Goal: Task Accomplishment & Management: Manage account settings

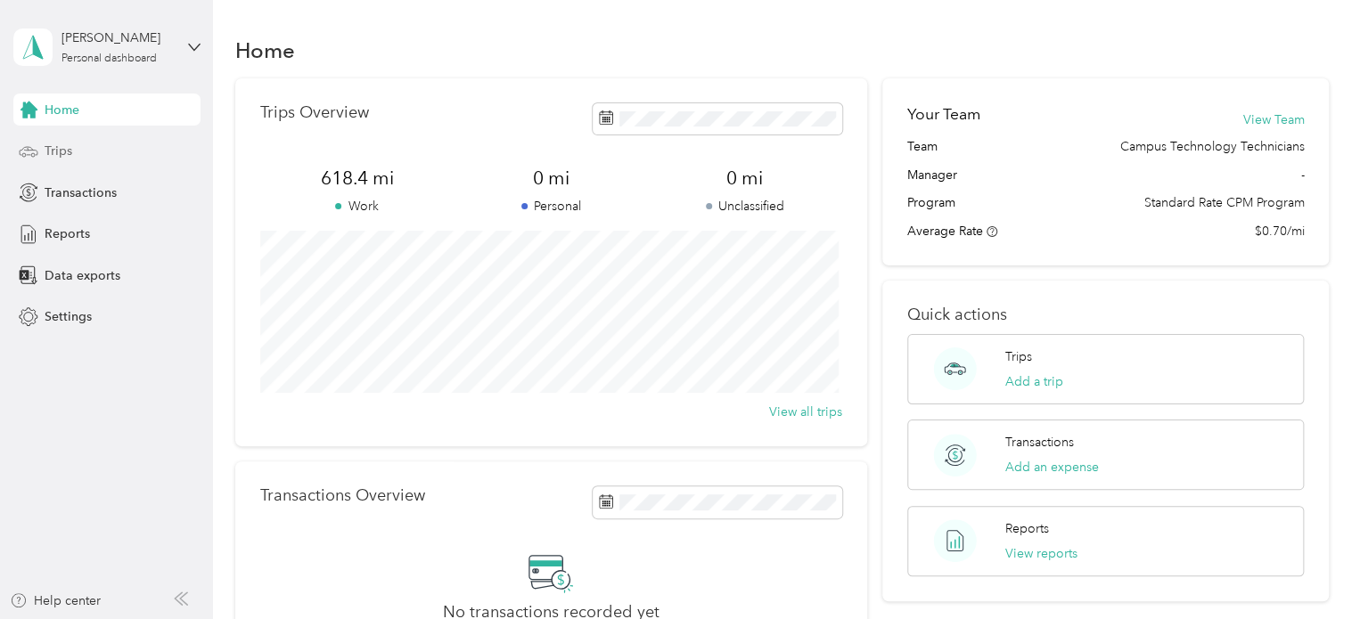
click at [98, 140] on div "Trips" at bounding box center [106, 151] width 187 height 32
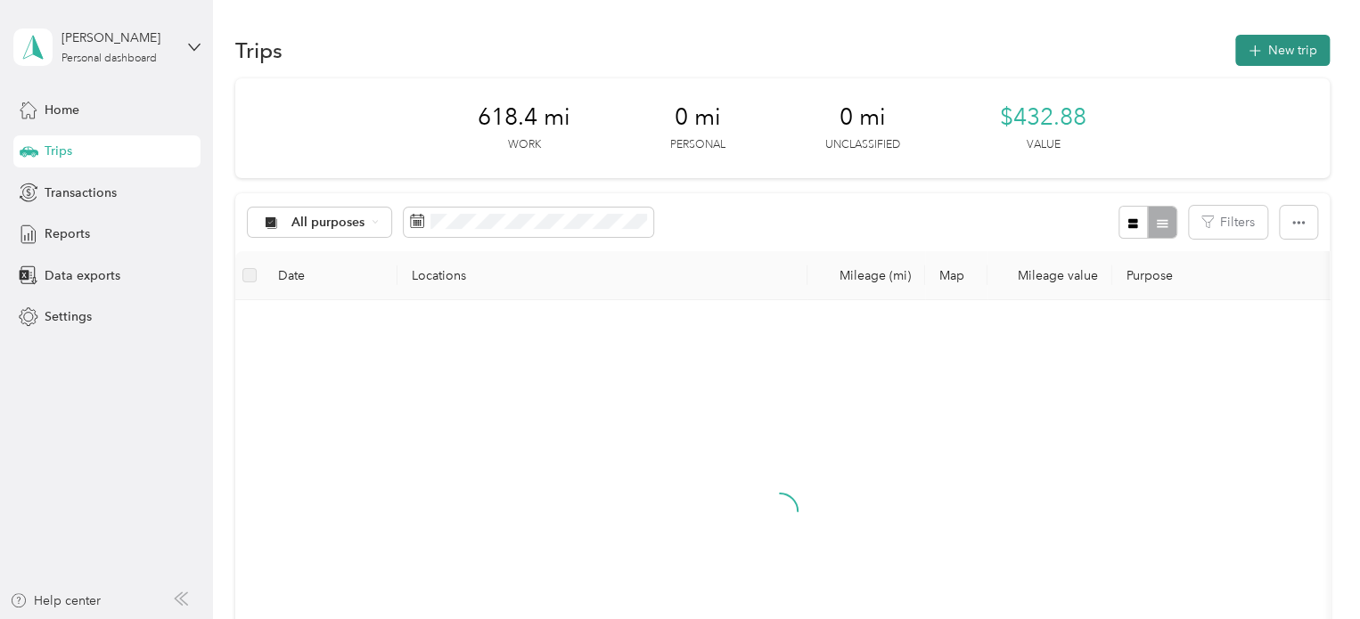
click at [1289, 37] on button "New trip" at bounding box center [1282, 50] width 94 height 31
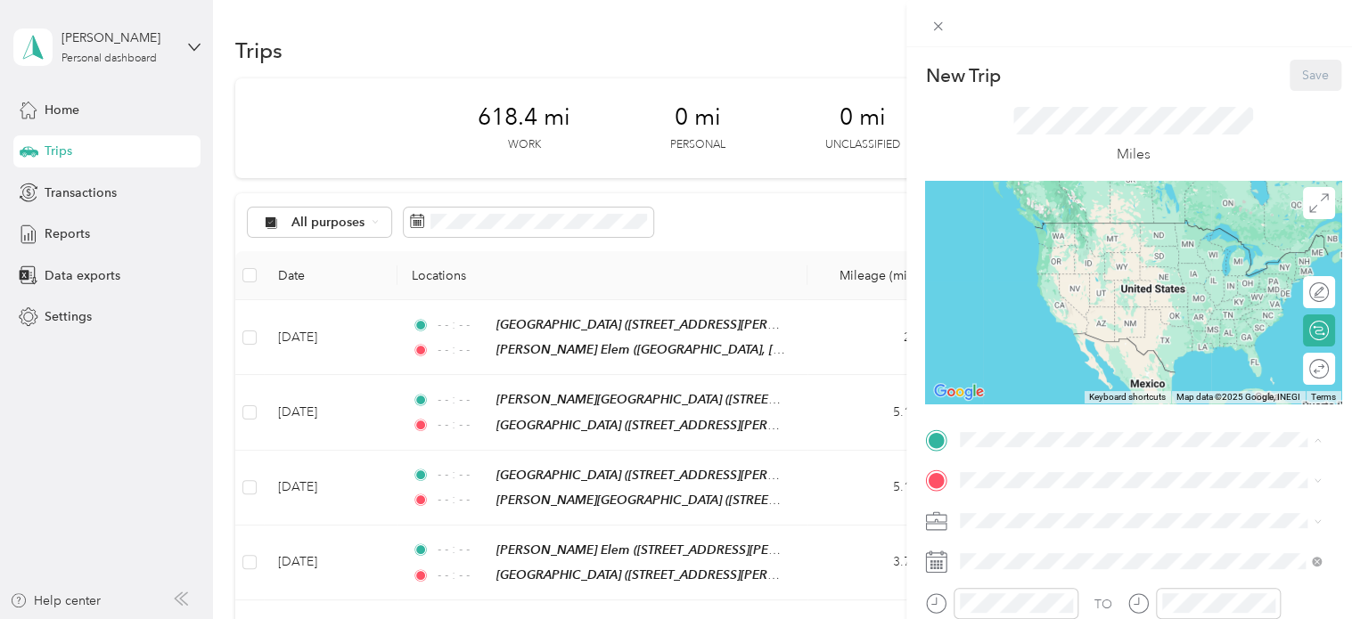
click at [1105, 225] on strong "[GEOGRAPHIC_DATA]" at bounding box center [1121, 233] width 133 height 16
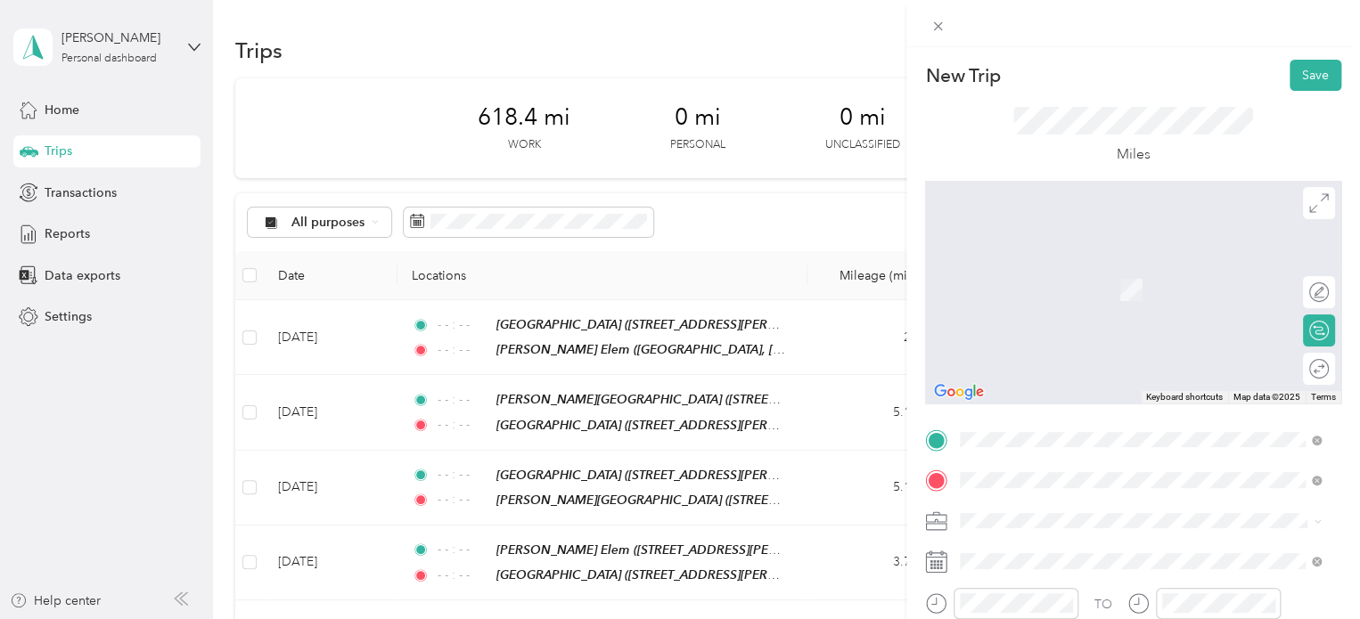
click at [1104, 301] on span "[STREET_ADDRESS][PERSON_NAME][US_STATE]" at bounding box center [1132, 296] width 277 height 15
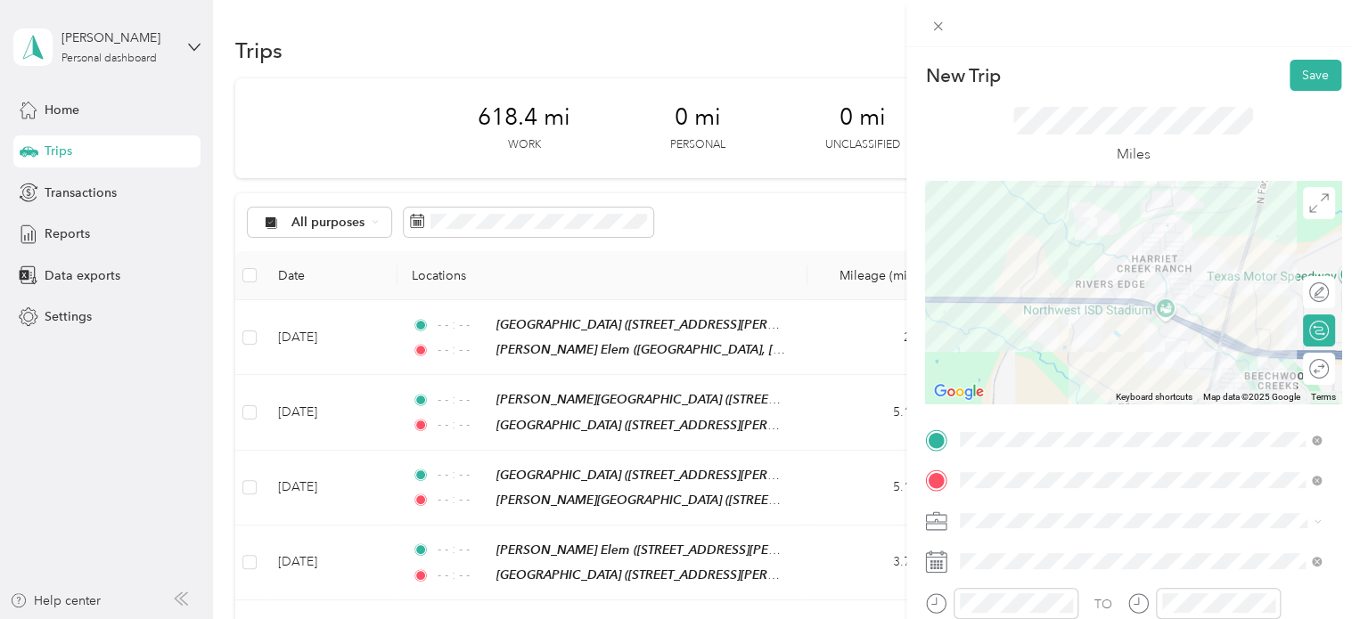
scroll to position [267, 0]
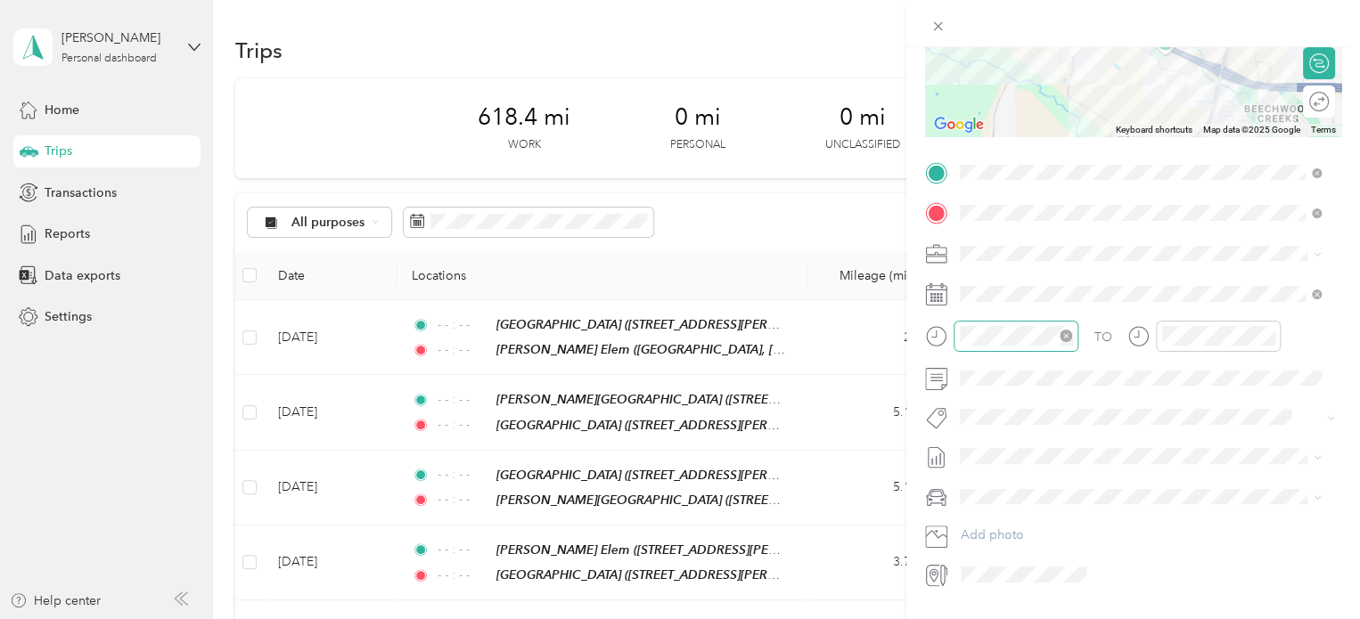
click at [1068, 332] on icon "close-circle" at bounding box center [1066, 336] width 12 height 12
click at [1269, 338] on icon "close-circle" at bounding box center [1268, 336] width 12 height 12
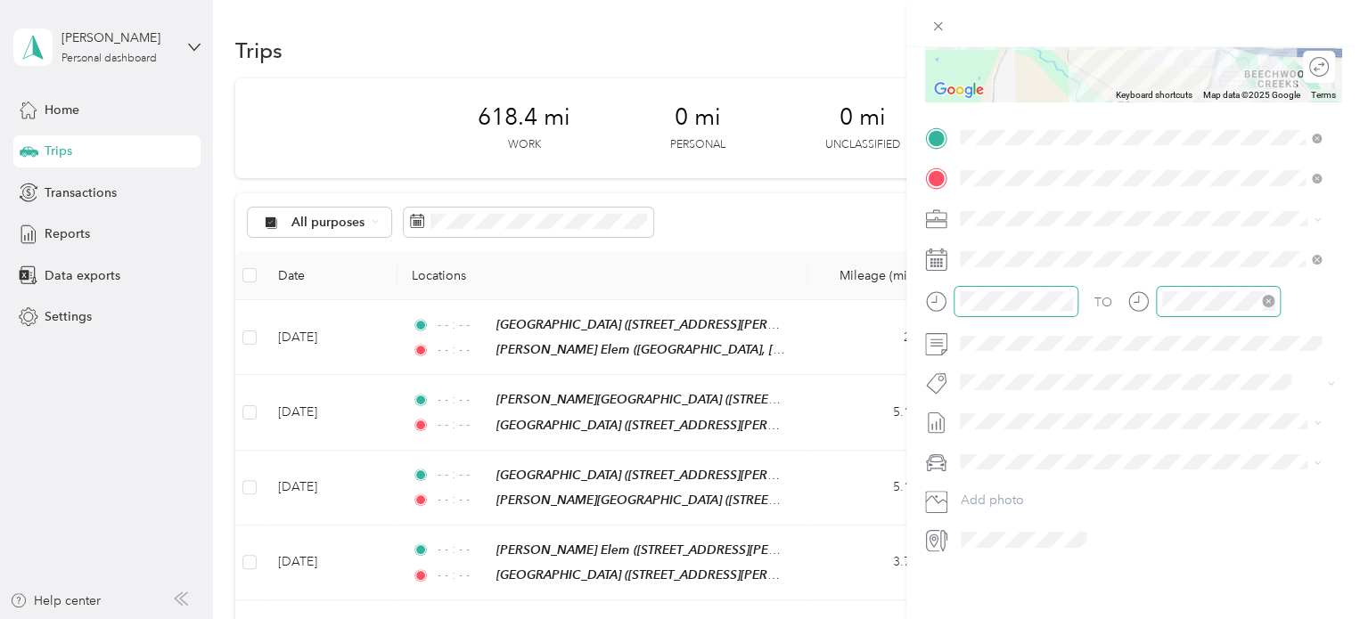
scroll to position [0, 0]
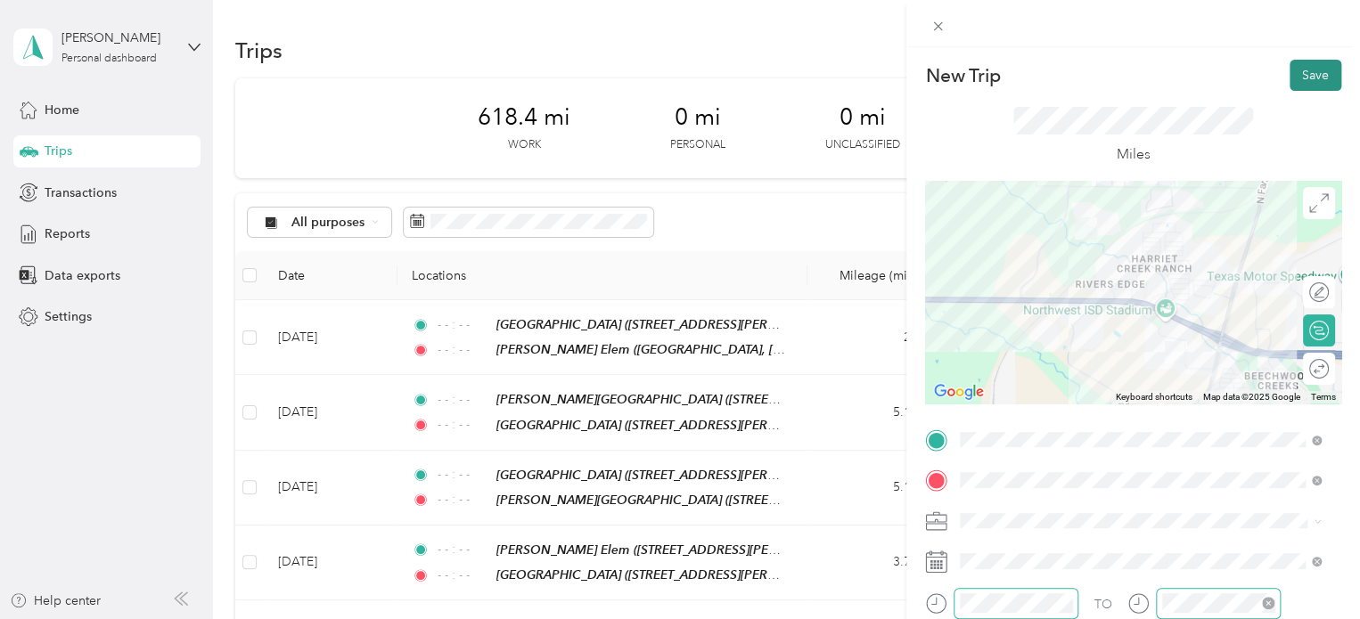
click at [1301, 65] on button "Save" at bounding box center [1316, 75] width 52 height 31
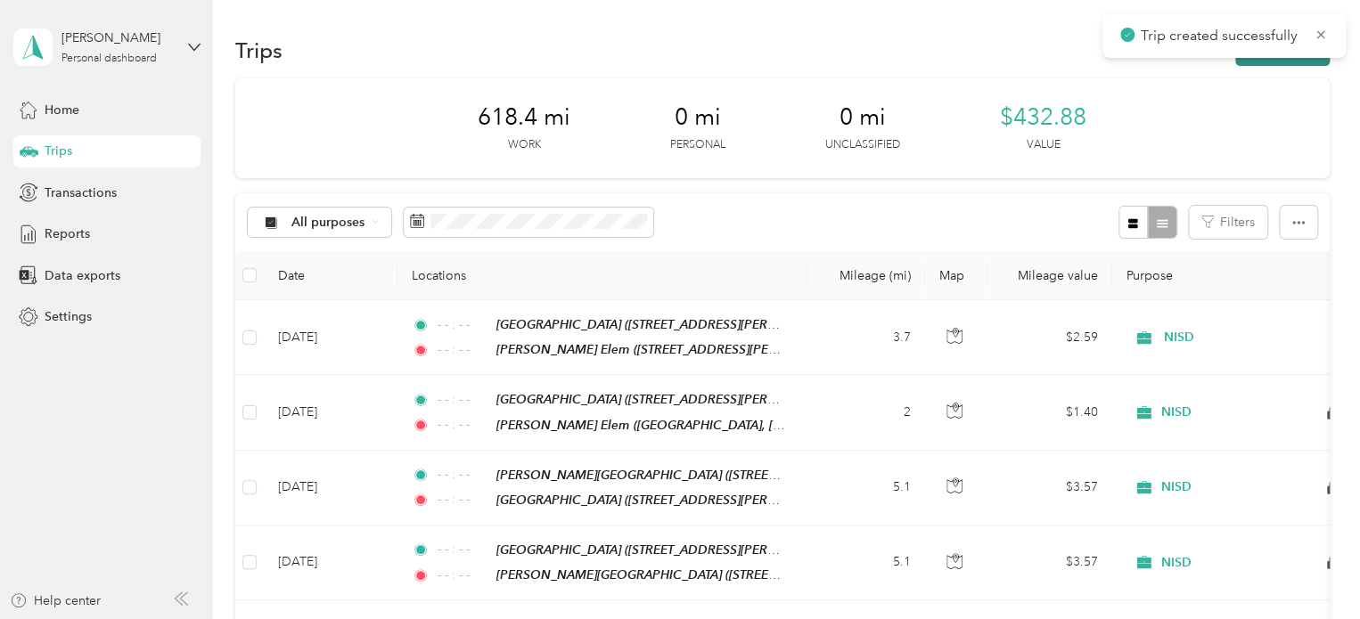
click at [1288, 64] on button "New trip" at bounding box center [1282, 50] width 94 height 31
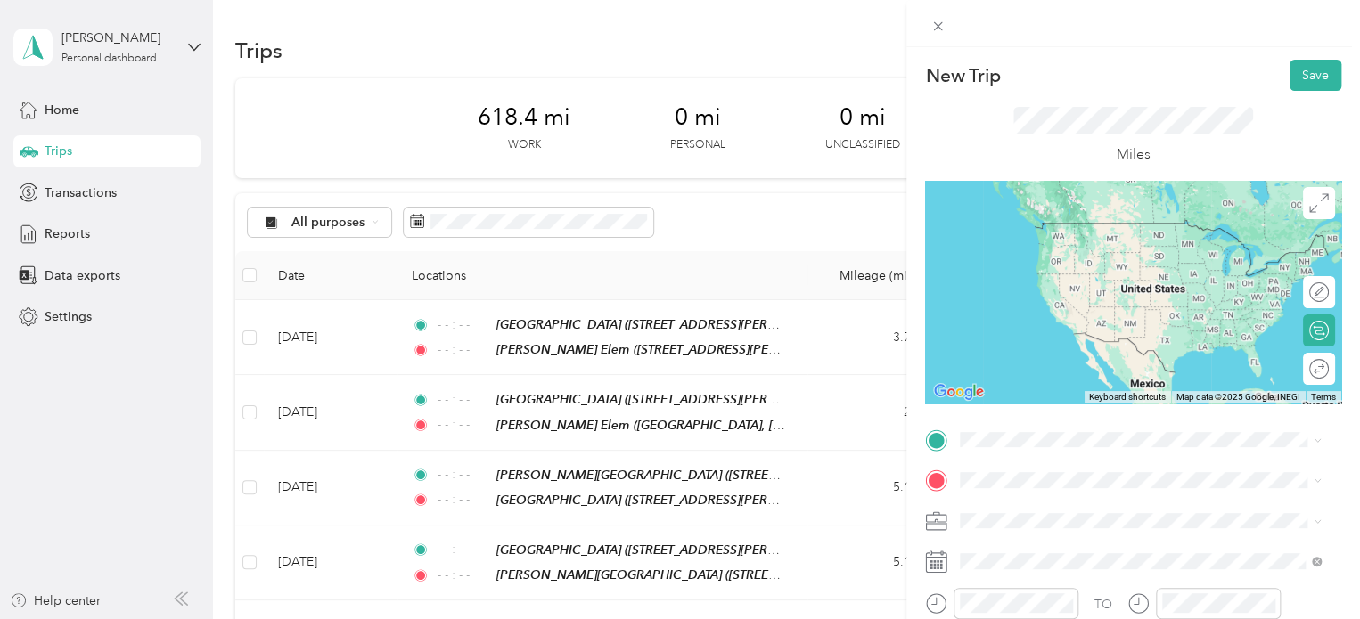
click at [1112, 261] on div "TEAM [PERSON_NAME] Elem [STREET_ADDRESS][PERSON_NAME][US_STATE]" at bounding box center [1132, 241] width 277 height 44
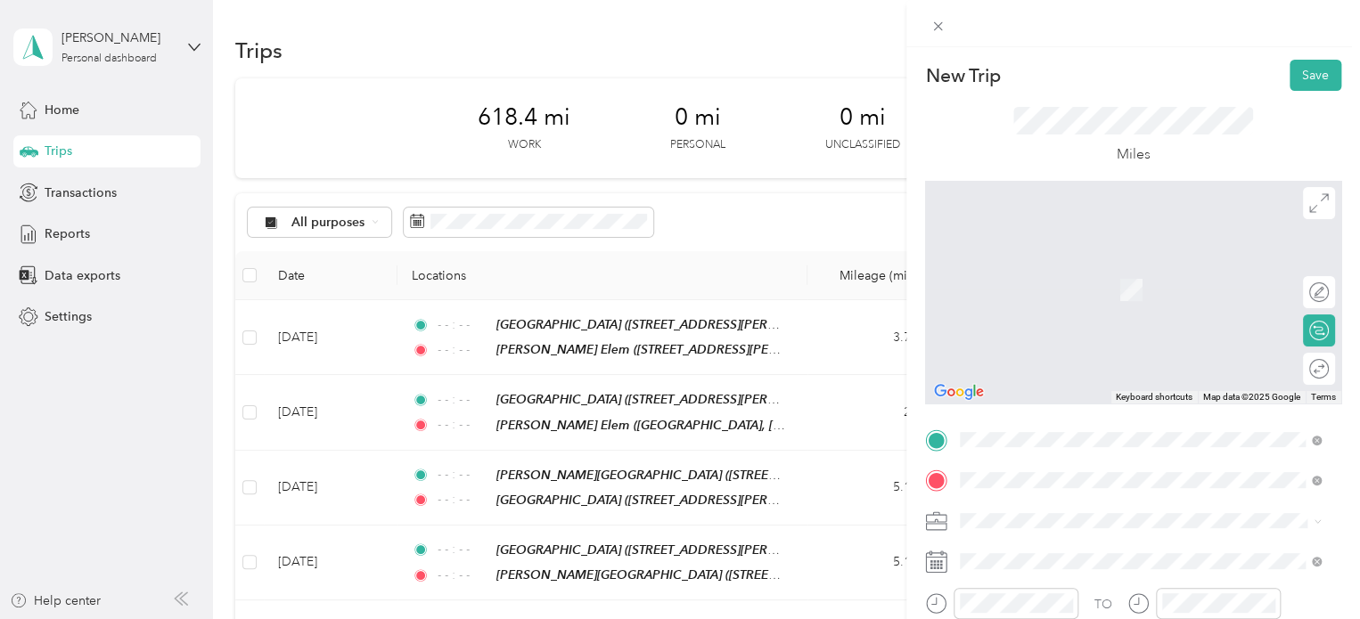
click at [1118, 298] on span "[STREET_ADDRESS][PERSON_NAME][US_STATE]" at bounding box center [1132, 296] width 277 height 15
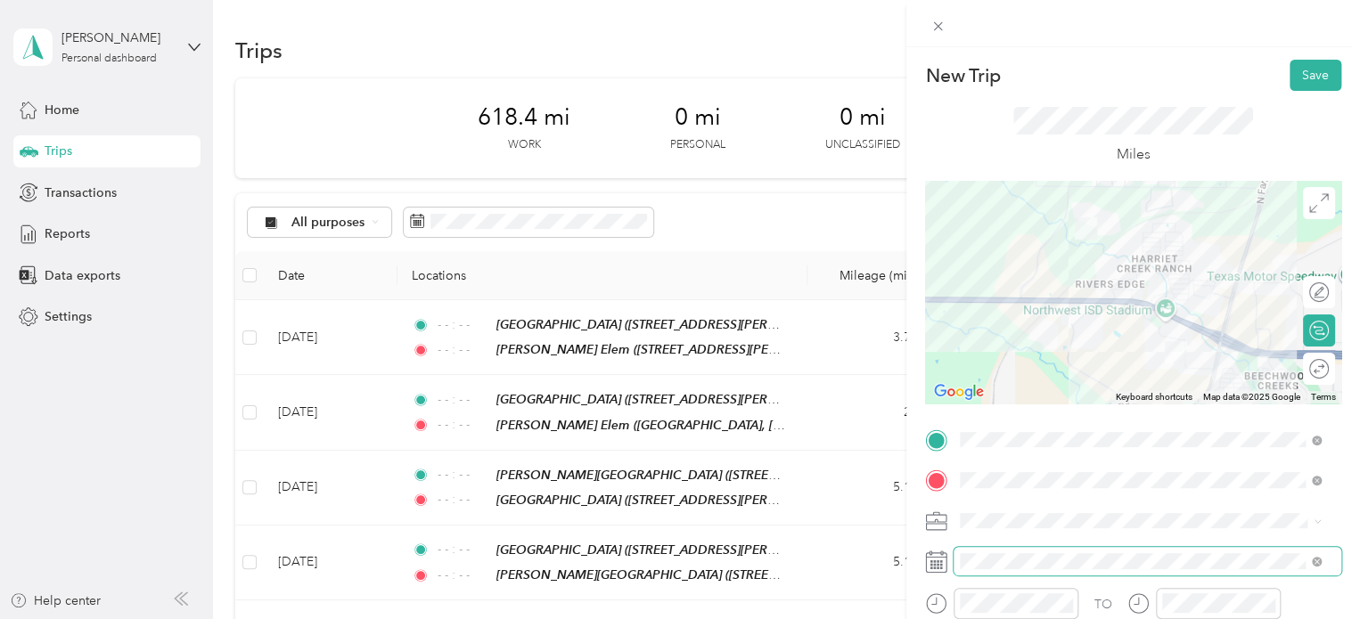
scroll to position [178, 0]
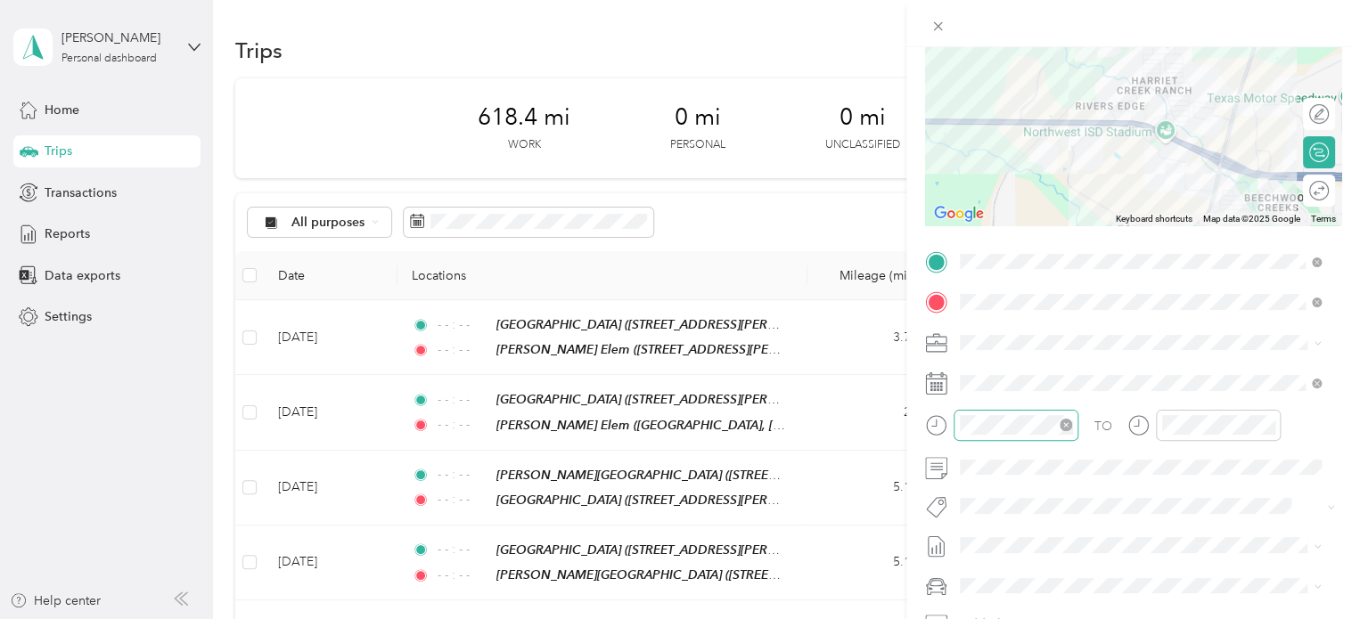
click at [1071, 427] on icon "close-circle" at bounding box center [1066, 425] width 12 height 12
click at [1268, 424] on icon "close-circle" at bounding box center [1268, 425] width 12 height 12
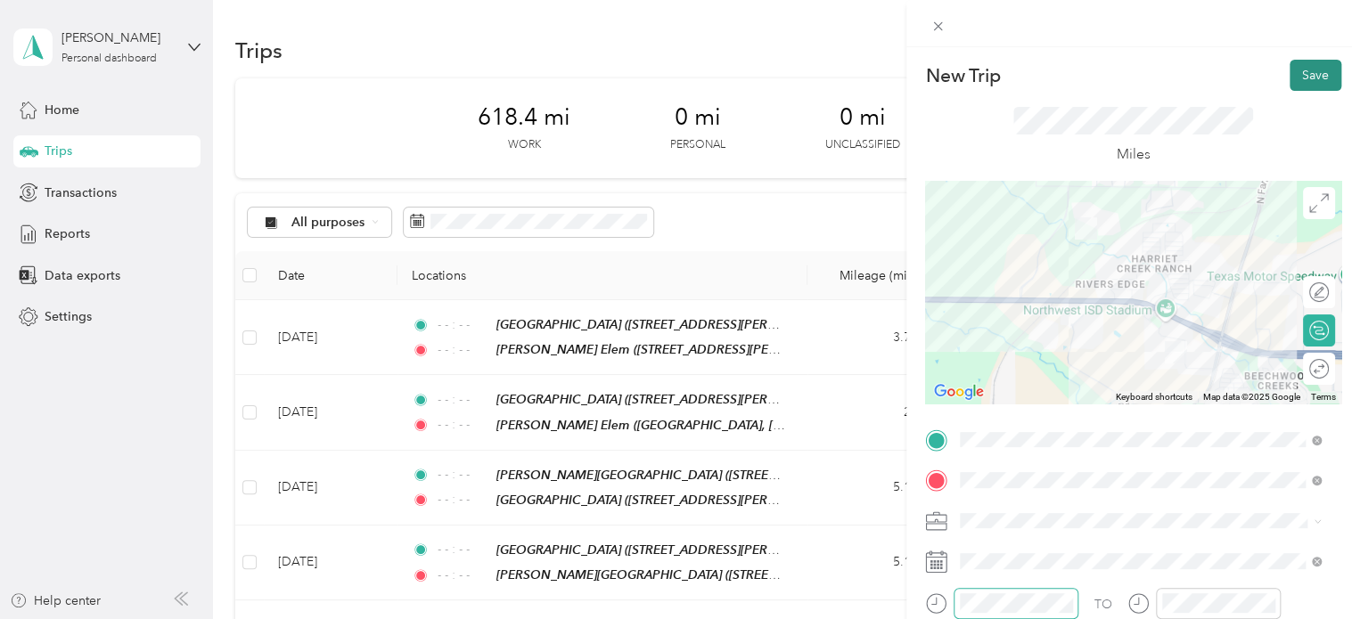
click at [1307, 81] on button "Save" at bounding box center [1316, 75] width 52 height 31
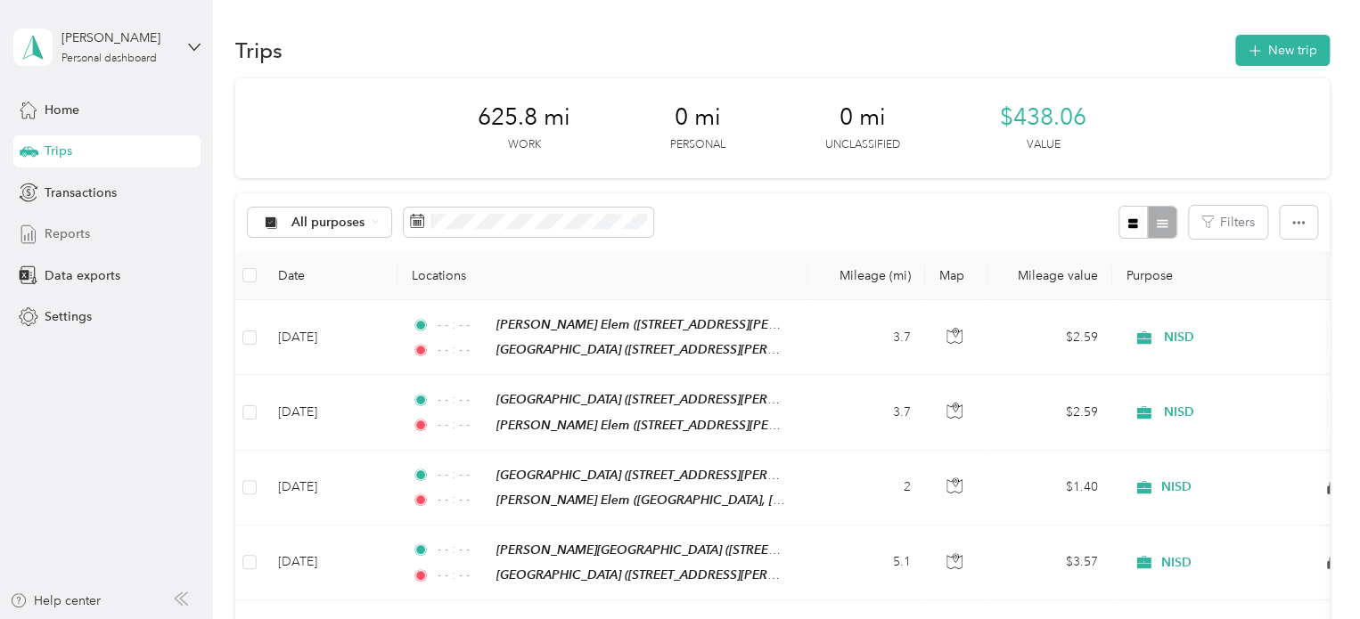
click at [84, 238] on span "Reports" at bounding box center [67, 234] width 45 height 19
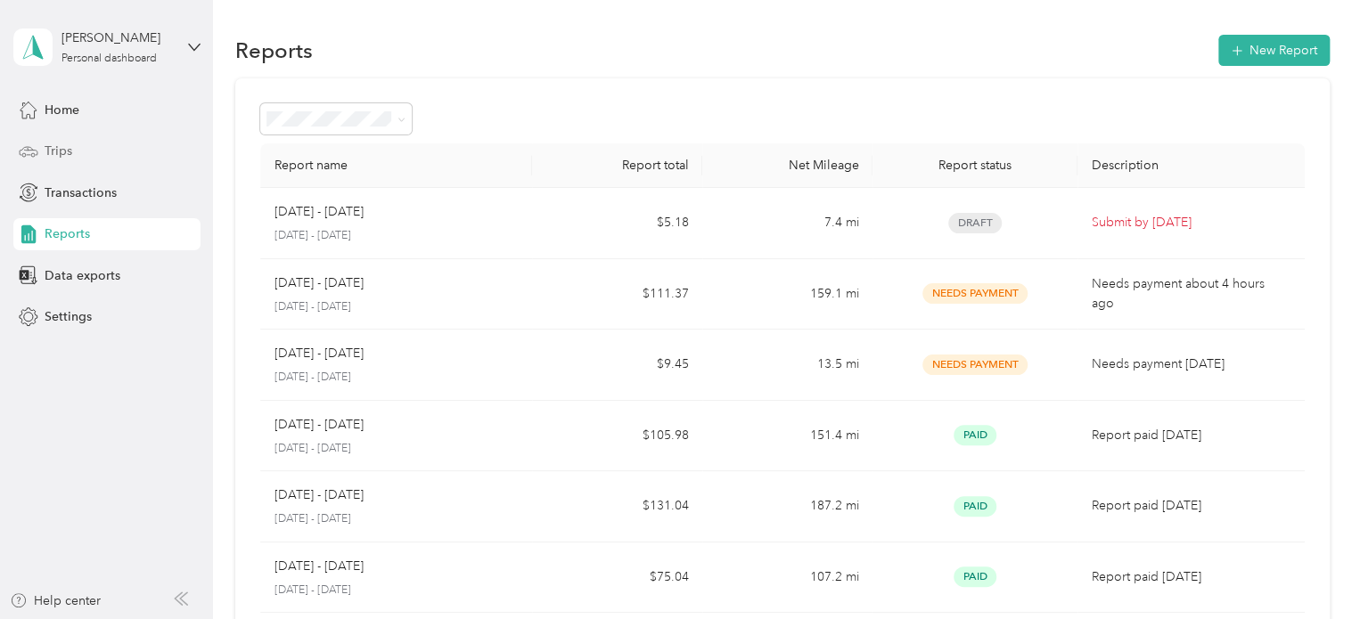
click at [58, 145] on span "Trips" at bounding box center [59, 151] width 28 height 19
